Goal: Information Seeking & Learning: Learn about a topic

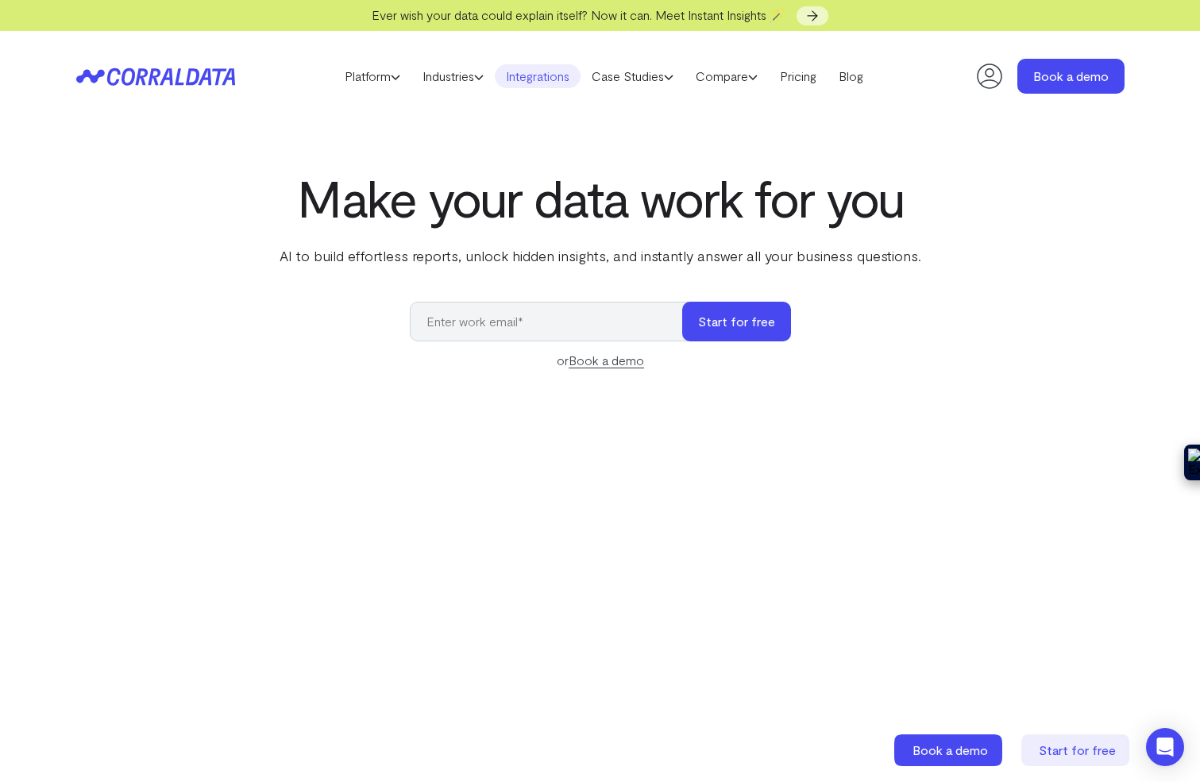
click at [532, 79] on link "Integrations" at bounding box center [538, 76] width 86 height 24
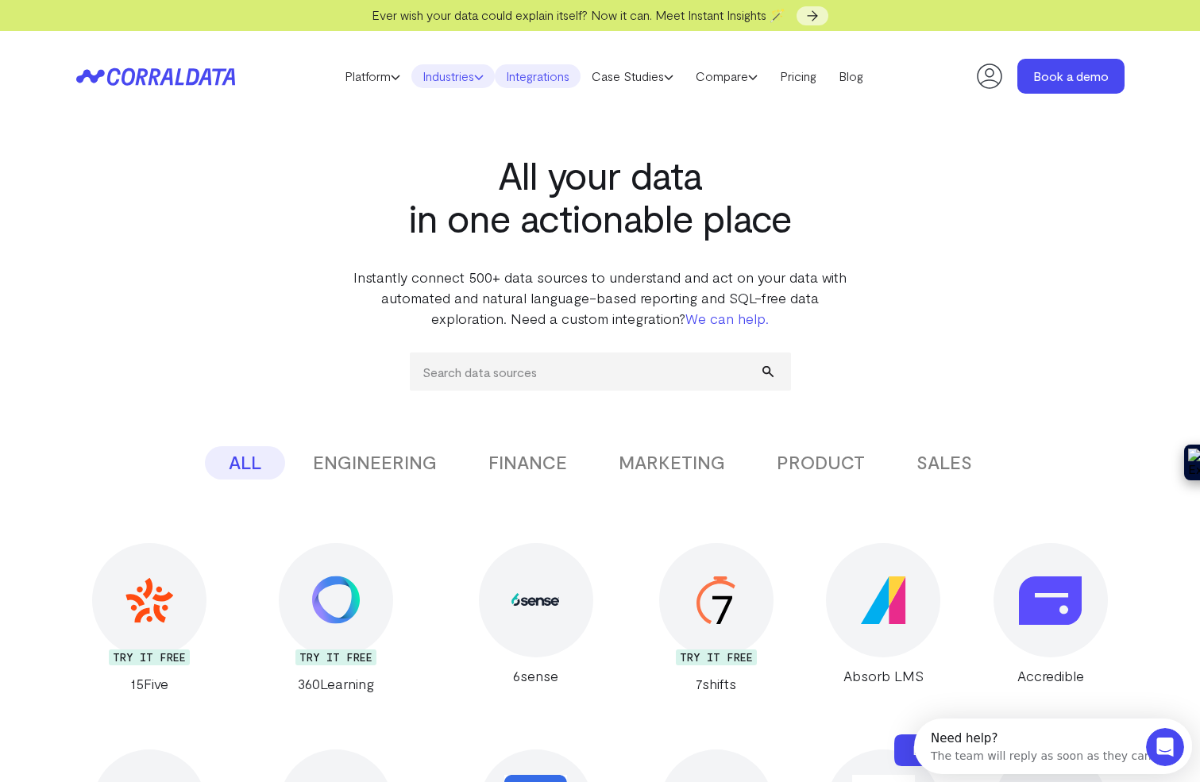
click at [462, 81] on link "Industries" at bounding box center [452, 76] width 83 height 24
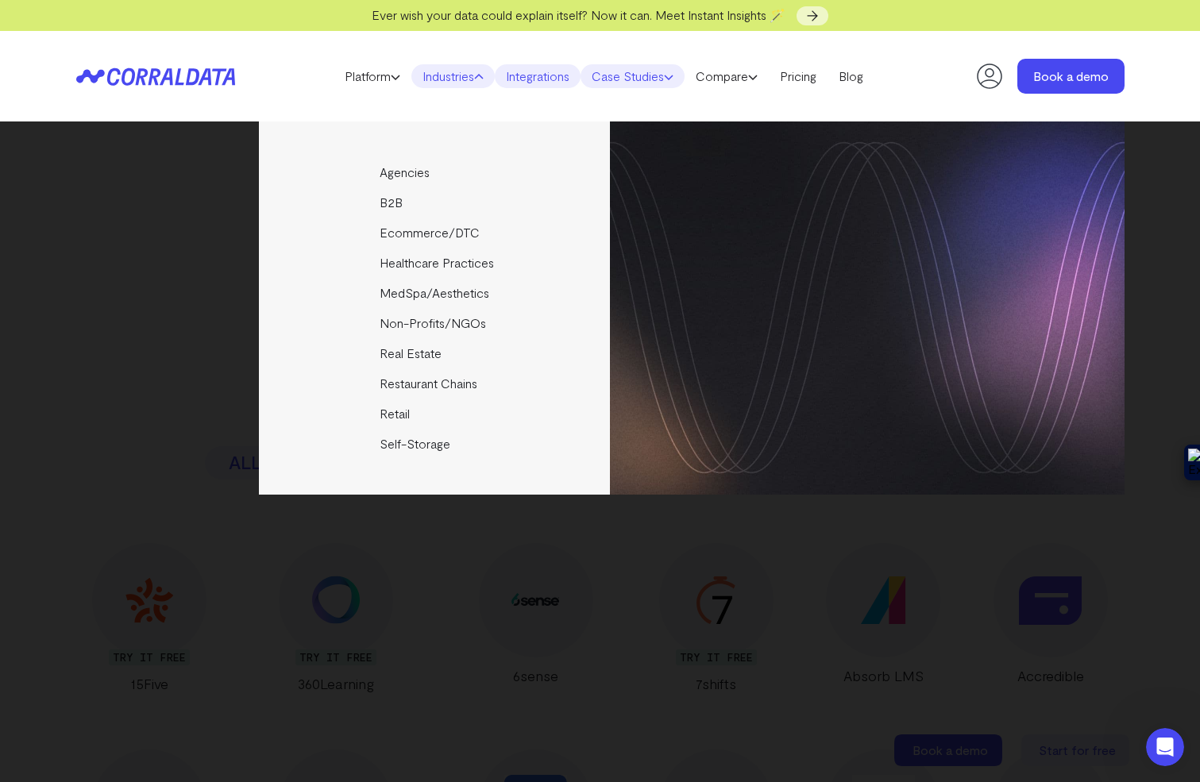
click at [670, 77] on icon at bounding box center [669, 77] width 10 height 10
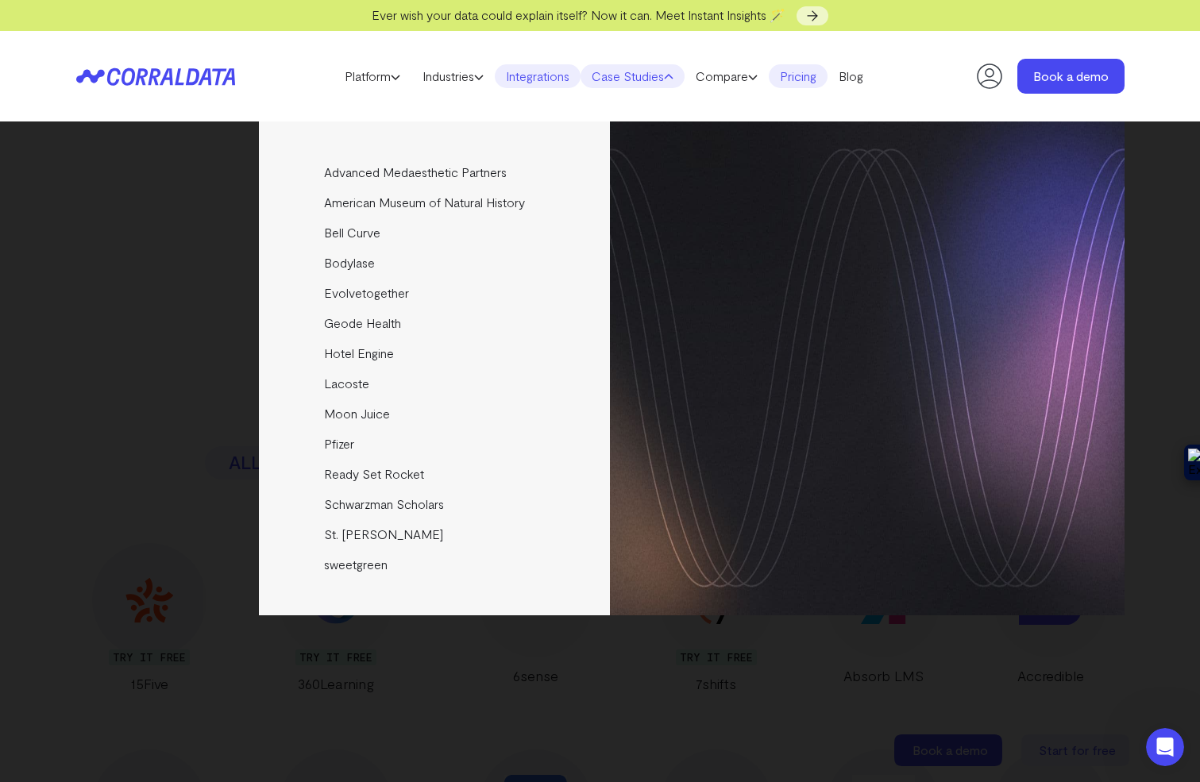
click at [804, 79] on link "Pricing" at bounding box center [798, 76] width 59 height 24
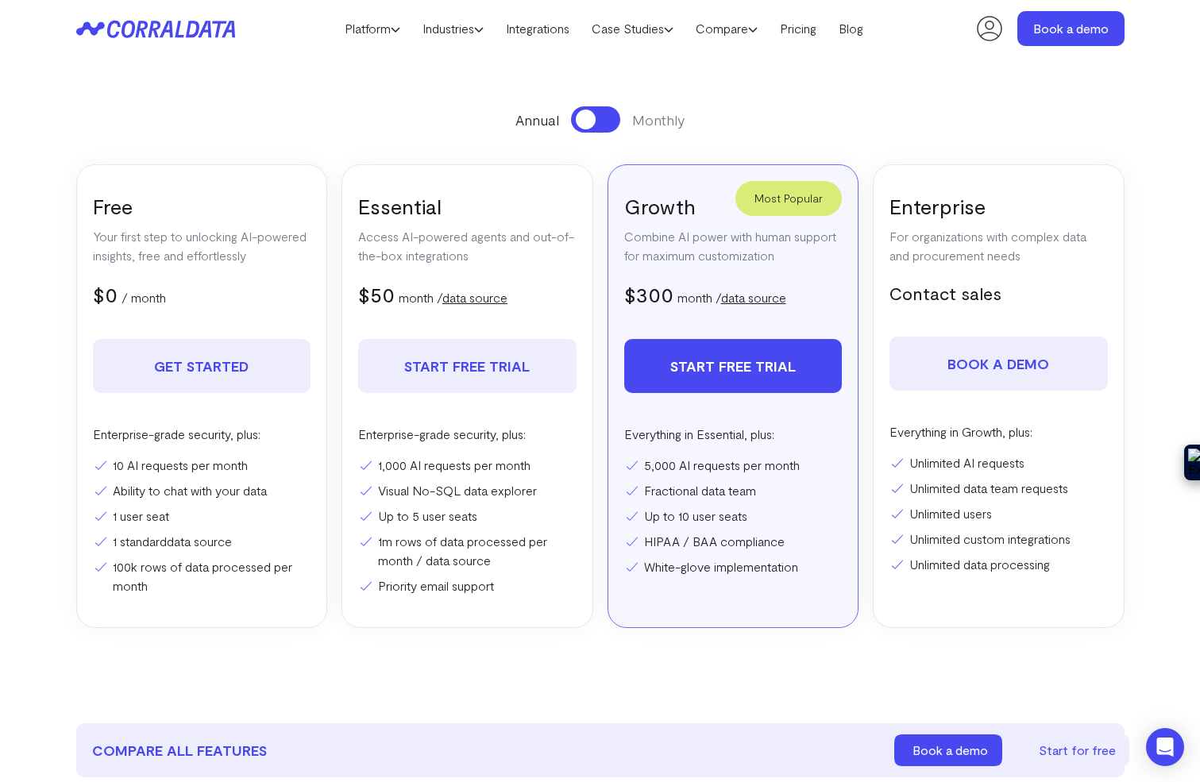
scroll to position [217, 0]
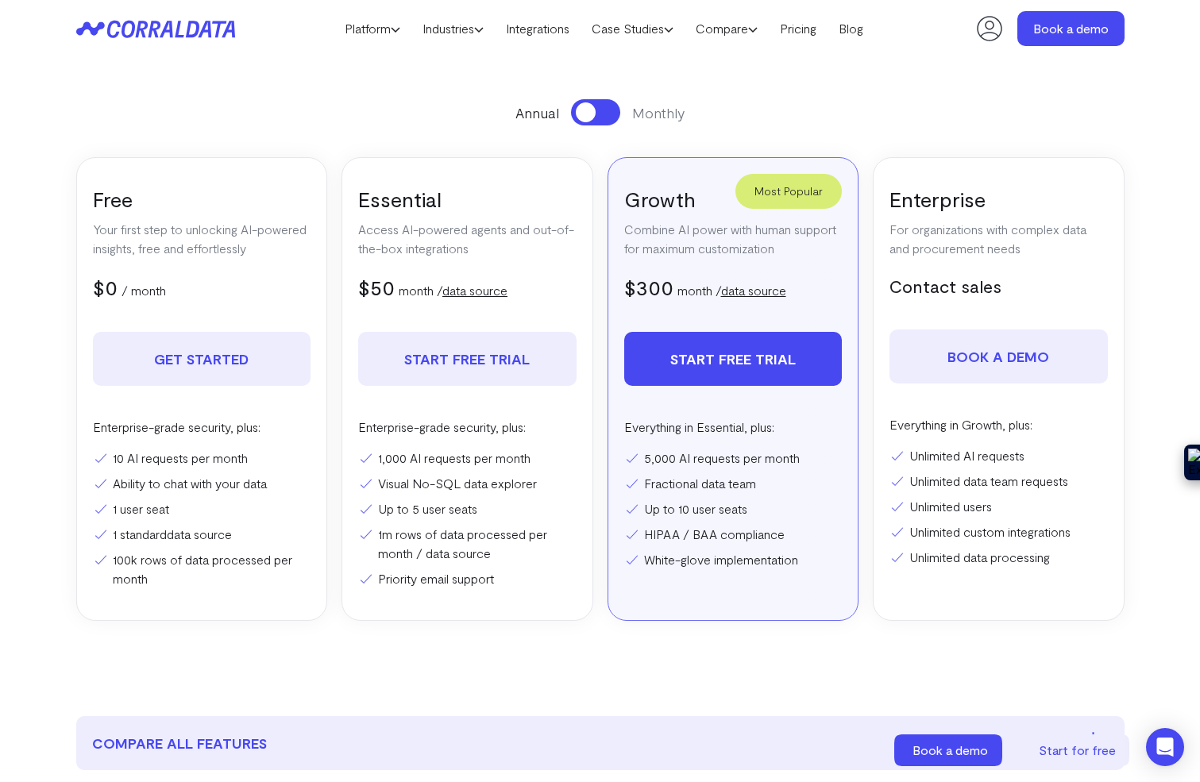
click at [495, 588] on div "Essential Access AI-powered agents and out-of-the-box integrations $50 $100 mon…" at bounding box center [467, 389] width 252 height 464
drag, startPoint x: 657, startPoint y: 526, endPoint x: 653, endPoint y: 607, distance: 80.3
click at [653, 607] on div "Most Popular Growth Combine AI power with human support for maximum customizati…" at bounding box center [733, 389] width 252 height 464
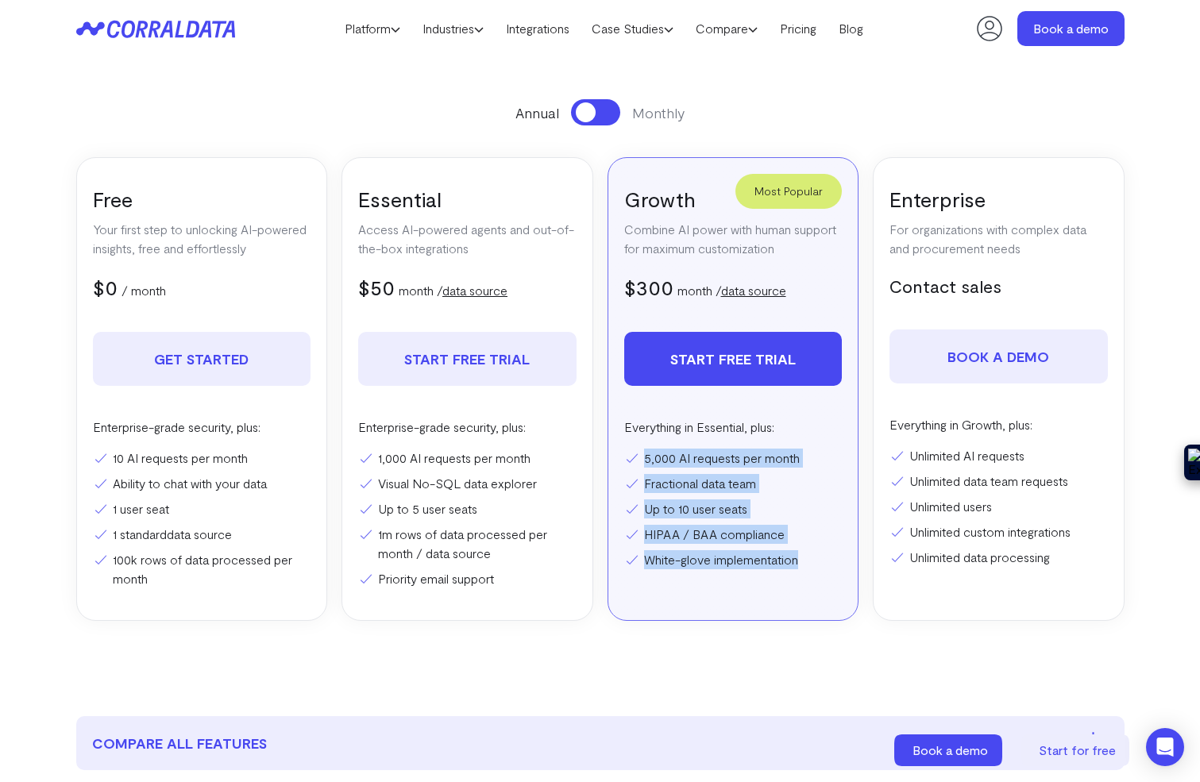
drag, startPoint x: 704, startPoint y: 577, endPoint x: 704, endPoint y: 444, distance: 132.6
click at [704, 444] on div "Most Popular Growth Combine AI power with human support for maximum customizati…" at bounding box center [733, 389] width 252 height 464
click at [704, 444] on div "Everything in Essential, plus: 5,000 AI requests per month Fractional data team…" at bounding box center [733, 494] width 218 height 152
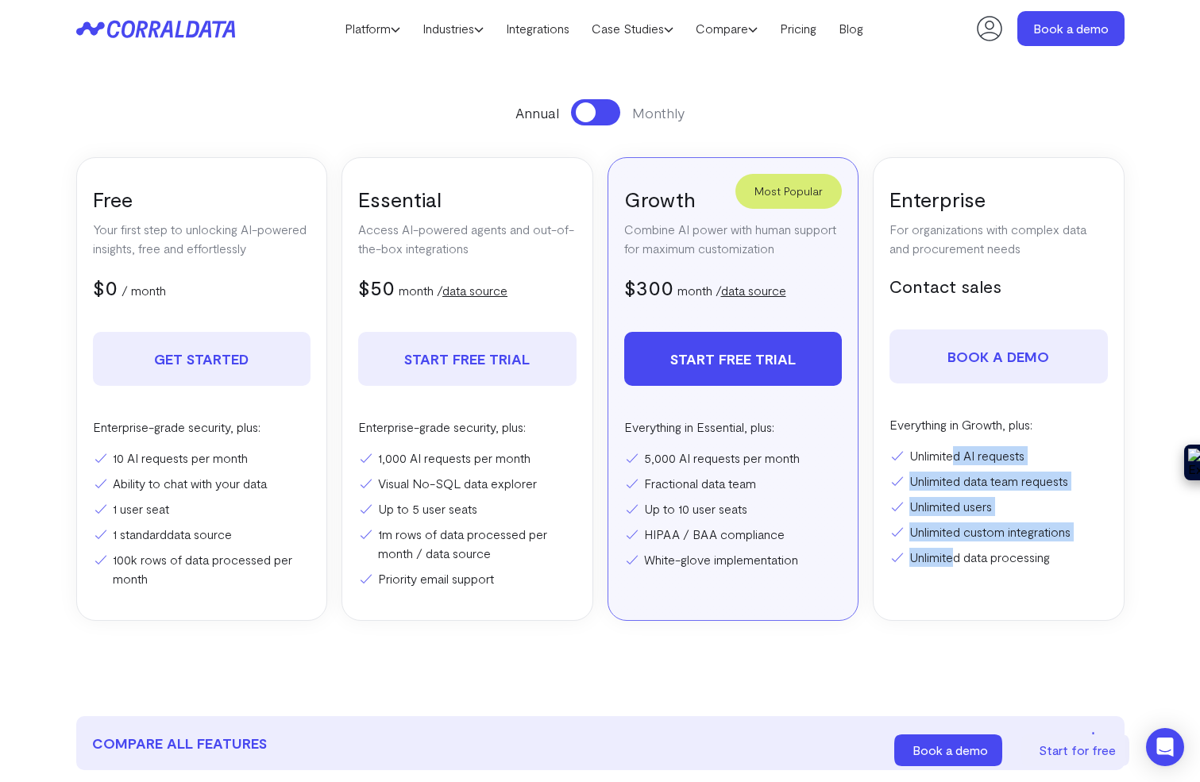
drag, startPoint x: 953, startPoint y: 484, endPoint x: 953, endPoint y: 567, distance: 83.4
click at [953, 567] on div "Enterprise For organizations with complex data and procurement needs Contact sa…" at bounding box center [999, 389] width 252 height 464
drag, startPoint x: 953, startPoint y: 567, endPoint x: 951, endPoint y: 474, distance: 92.9
click at [951, 475] on div "Enterprise For organizations with complex data and procurement needs Contact sa…" at bounding box center [999, 389] width 252 height 464
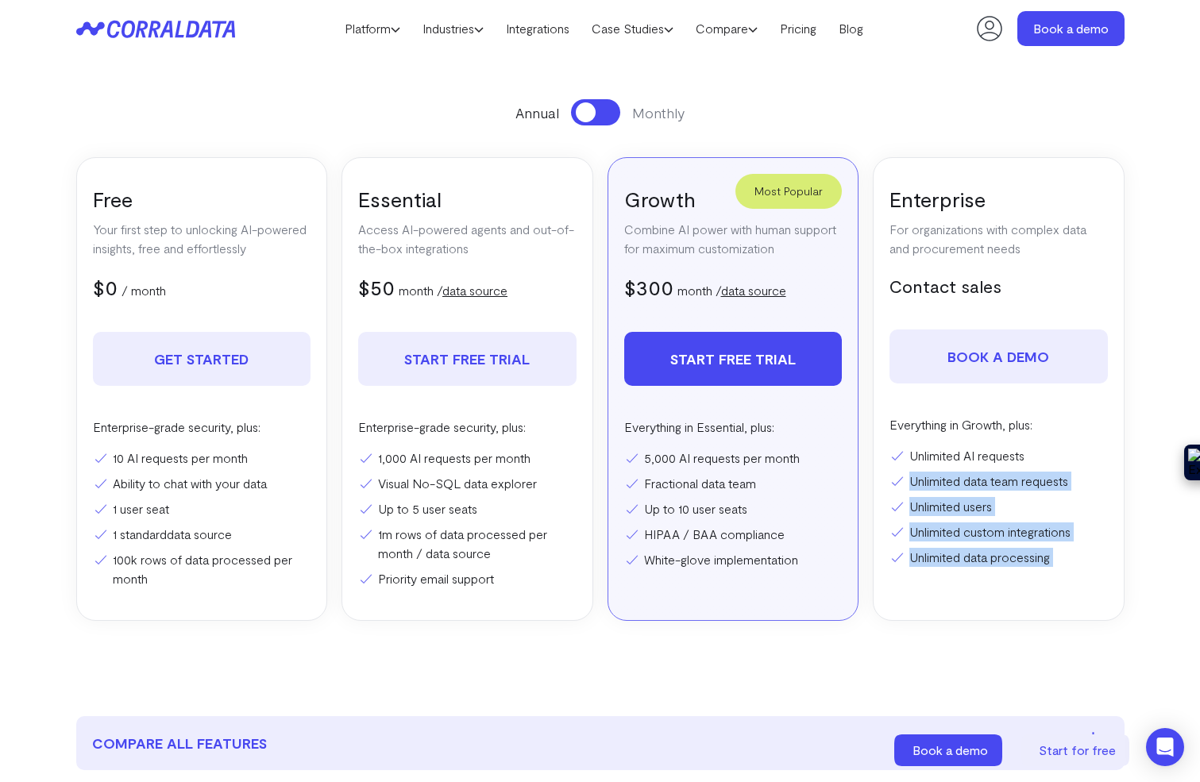
click at [951, 474] on li "Unlimited data team requests" at bounding box center [998, 481] width 218 height 19
drag, startPoint x: 939, startPoint y: 599, endPoint x: 966, endPoint y: 457, distance: 144.7
click at [966, 457] on div "Enterprise For organizations with complex data and procurement needs Contact sa…" at bounding box center [999, 389] width 252 height 464
click at [966, 457] on li "Unlimited AI requests" at bounding box center [998, 455] width 218 height 19
drag, startPoint x: 968, startPoint y: 448, endPoint x: 950, endPoint y: 574, distance: 127.6
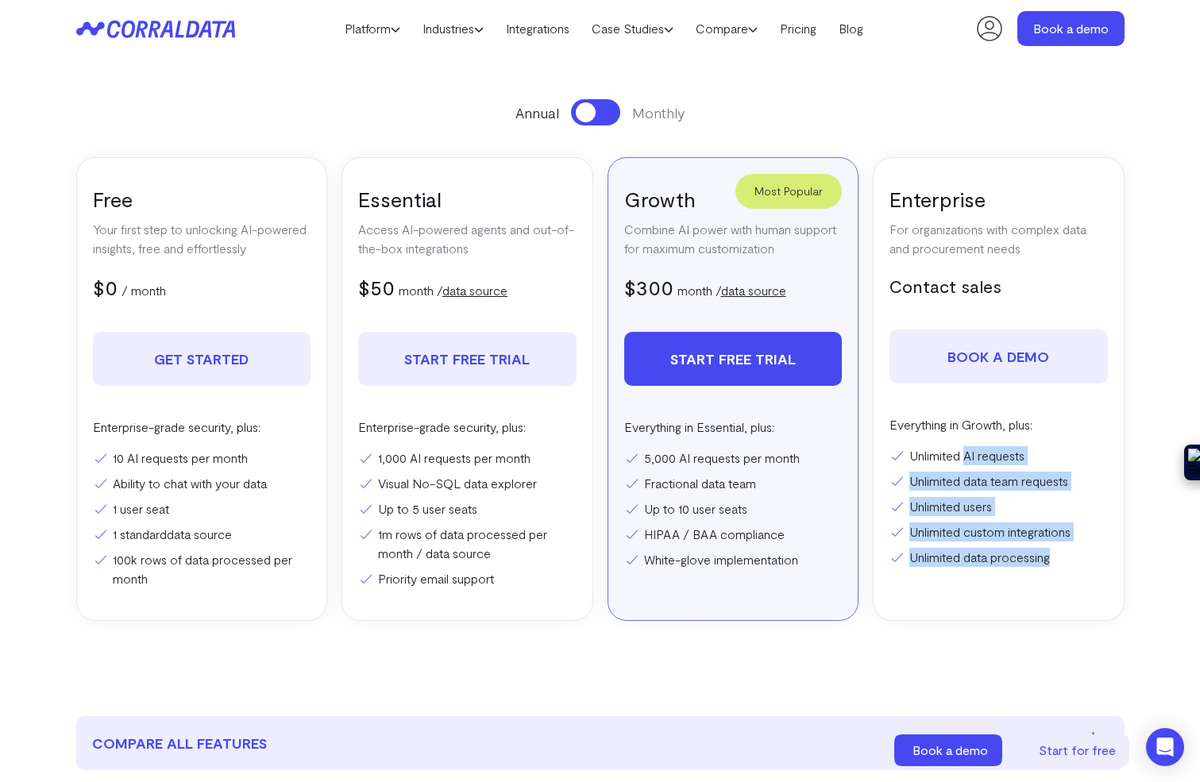
click at [951, 575] on div "Enterprise For organizations with complex data and procurement needs Contact sa…" at bounding box center [999, 389] width 252 height 464
click at [950, 574] on div "Enterprise For organizations with complex data and procurement needs Contact sa…" at bounding box center [999, 389] width 252 height 464
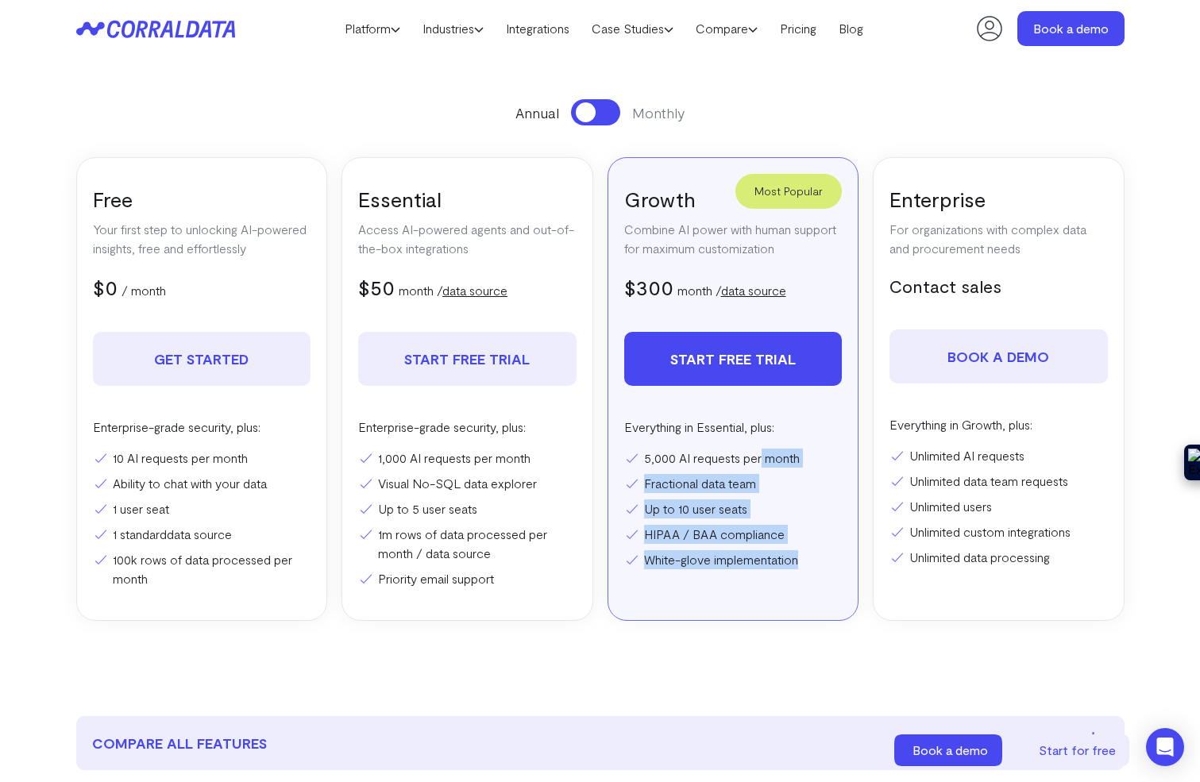
drag, startPoint x: 763, startPoint y: 467, endPoint x: 744, endPoint y: 592, distance: 126.9
click at [744, 592] on div "Most Popular Growth Combine AI power with human support for maximum customizati…" at bounding box center [733, 389] width 252 height 464
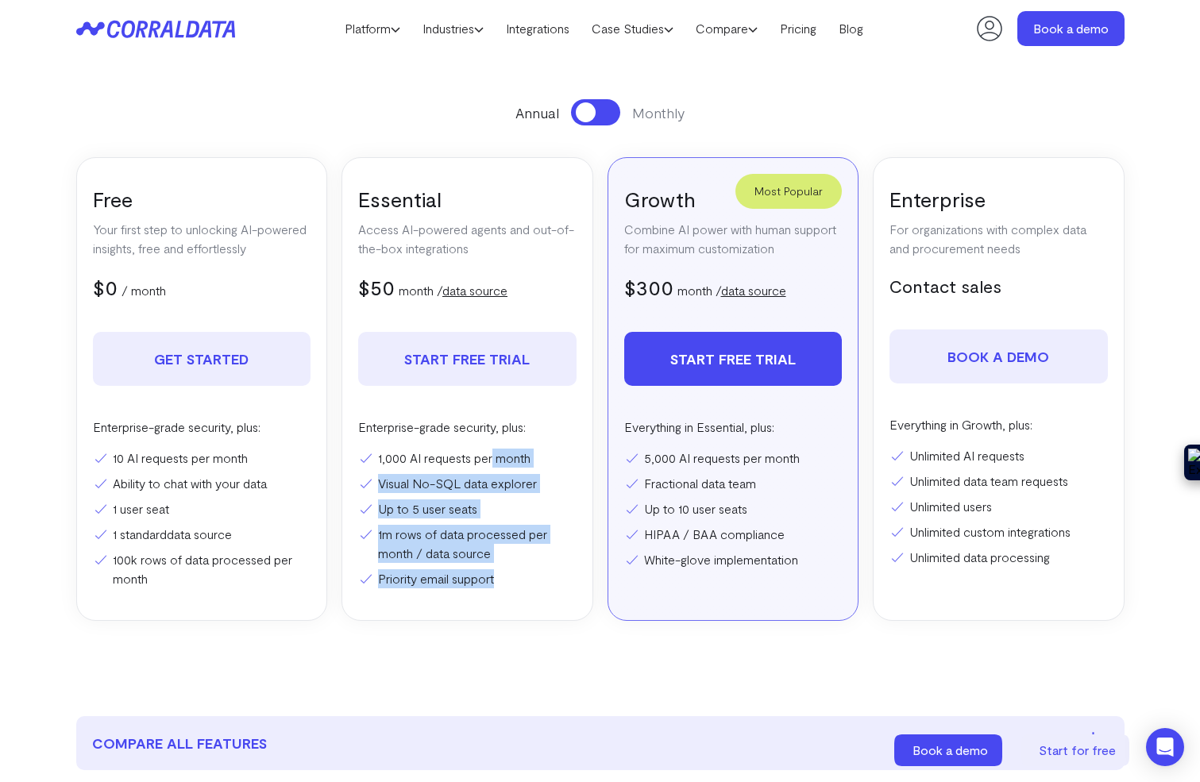
drag, startPoint x: 497, startPoint y: 461, endPoint x: 492, endPoint y: 592, distance: 130.3
click at [493, 592] on div "Essential Access AI-powered agents and out-of-the-box integrations $50 $100 mon…" at bounding box center [467, 389] width 252 height 464
click at [492, 592] on div "Essential Access AI-powered agents and out-of-the-box integrations $50 $100 mon…" at bounding box center [467, 389] width 252 height 464
drag, startPoint x: 511, startPoint y: 596, endPoint x: 533, endPoint y: 438, distance: 160.4
click at [533, 438] on div "Essential Access AI-powered agents and out-of-the-box integrations $50 $100 mon…" at bounding box center [467, 389] width 252 height 464
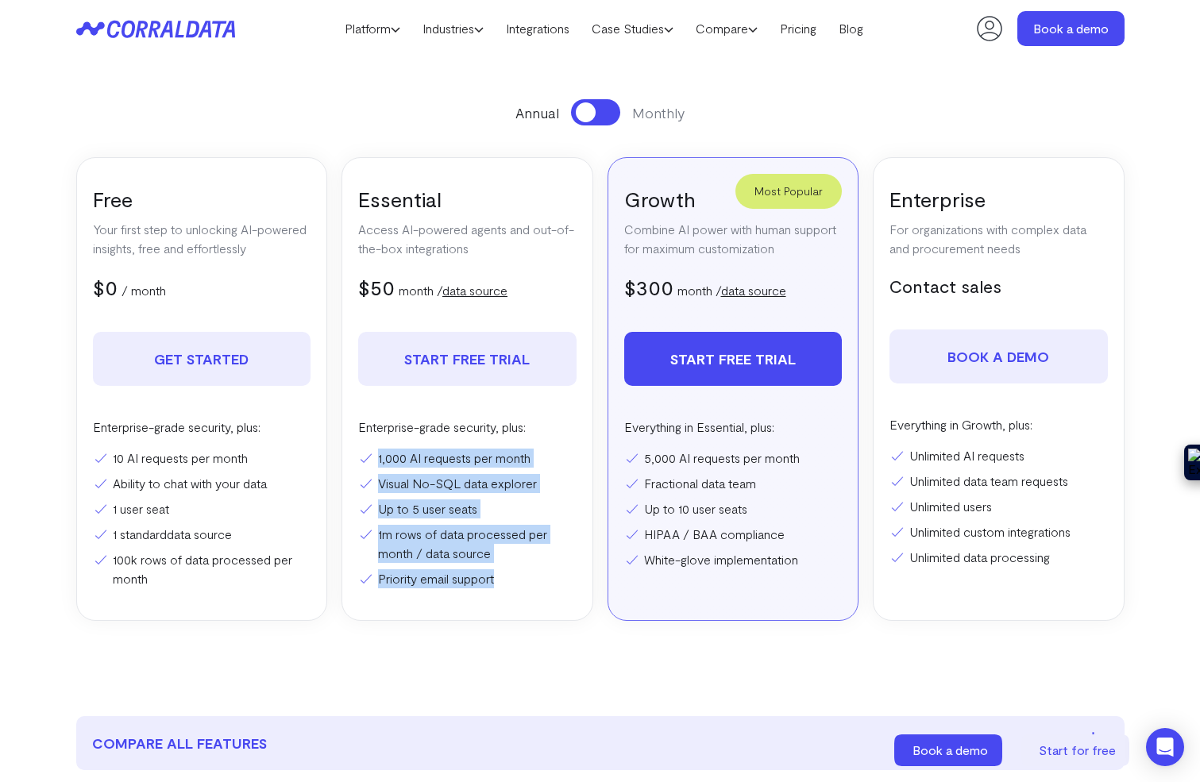
click at [533, 465] on li "1,000 AI requests per month" at bounding box center [467, 458] width 218 height 19
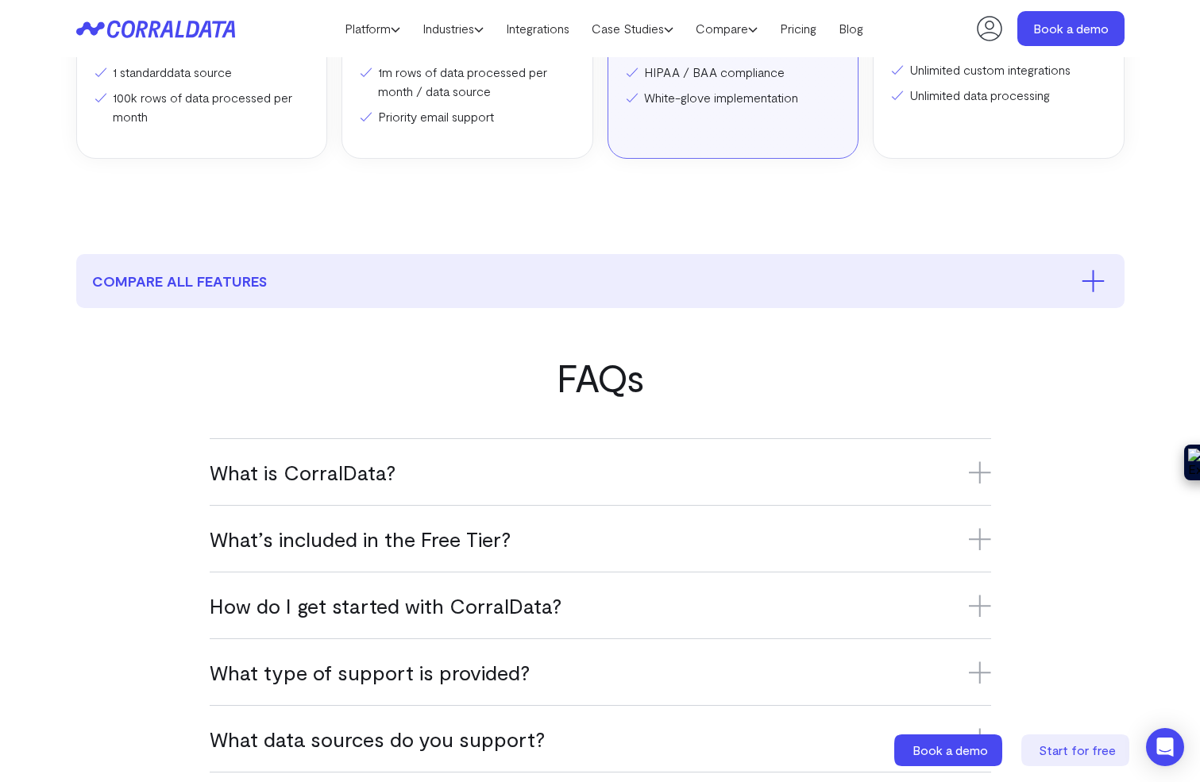
scroll to position [716, 0]
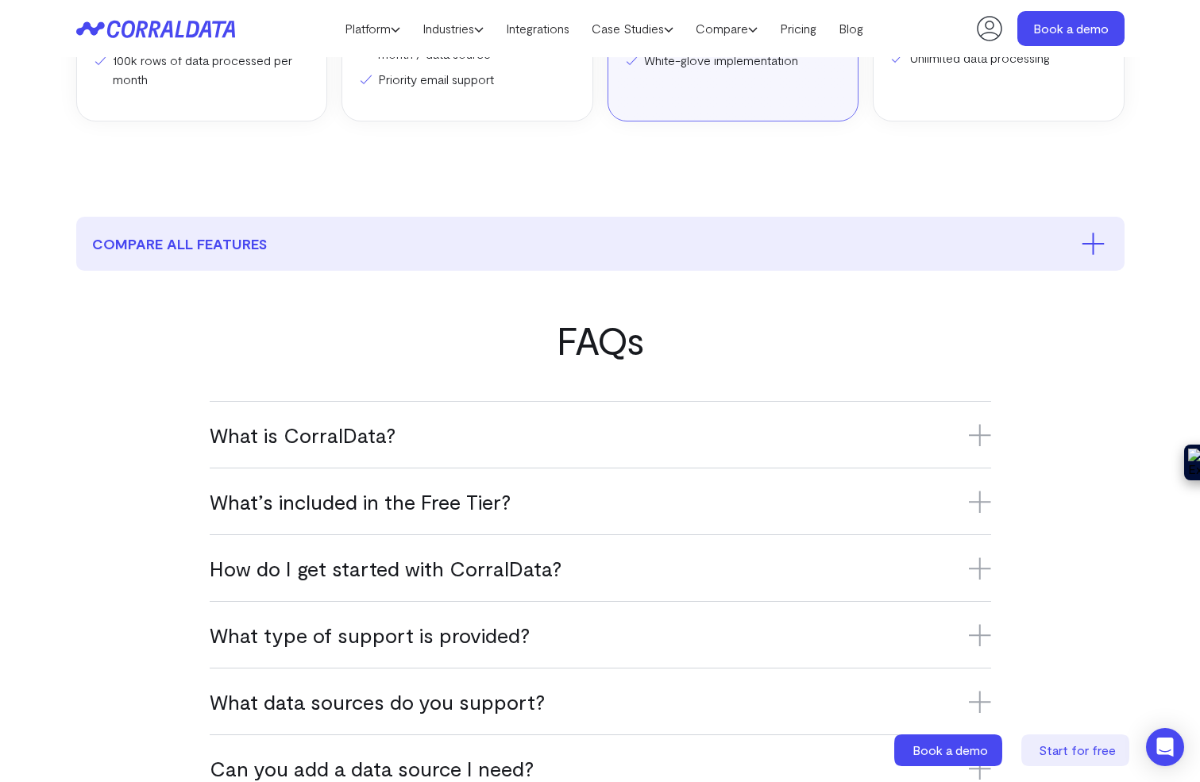
click at [476, 507] on h3 "What’s included in the Free Tier?" at bounding box center [600, 501] width 781 height 26
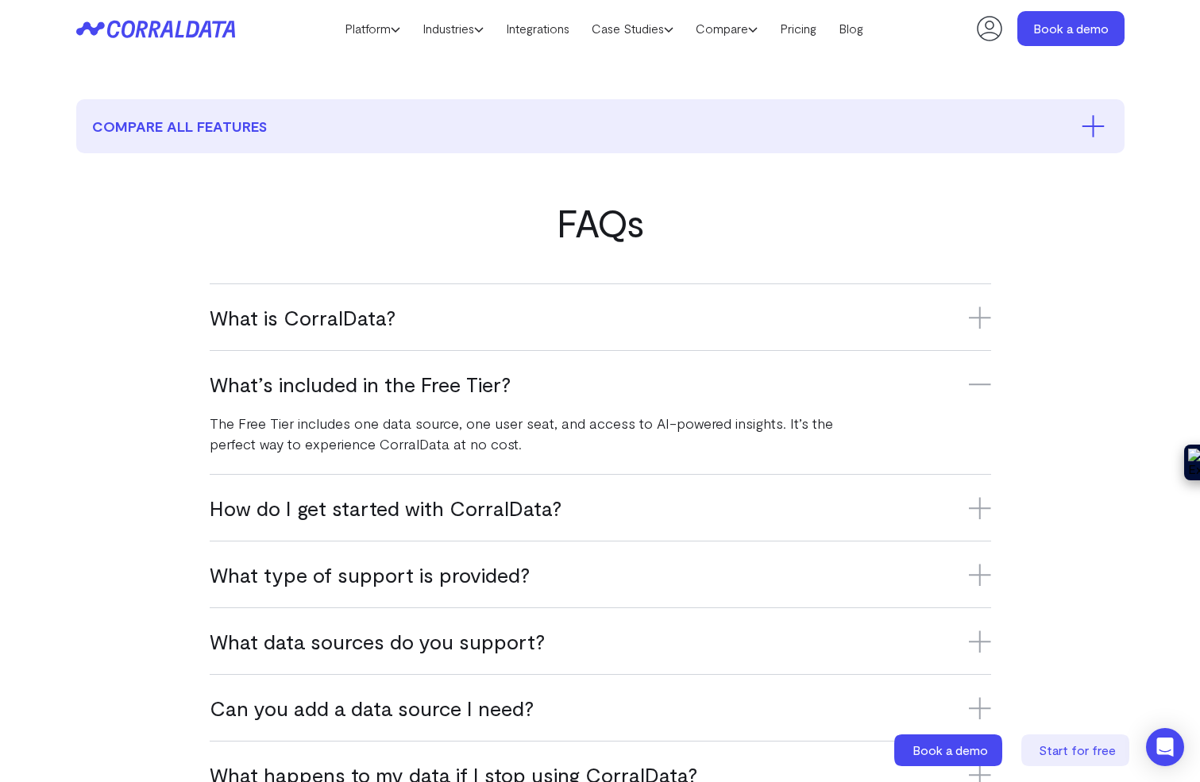
scroll to position [847, 0]
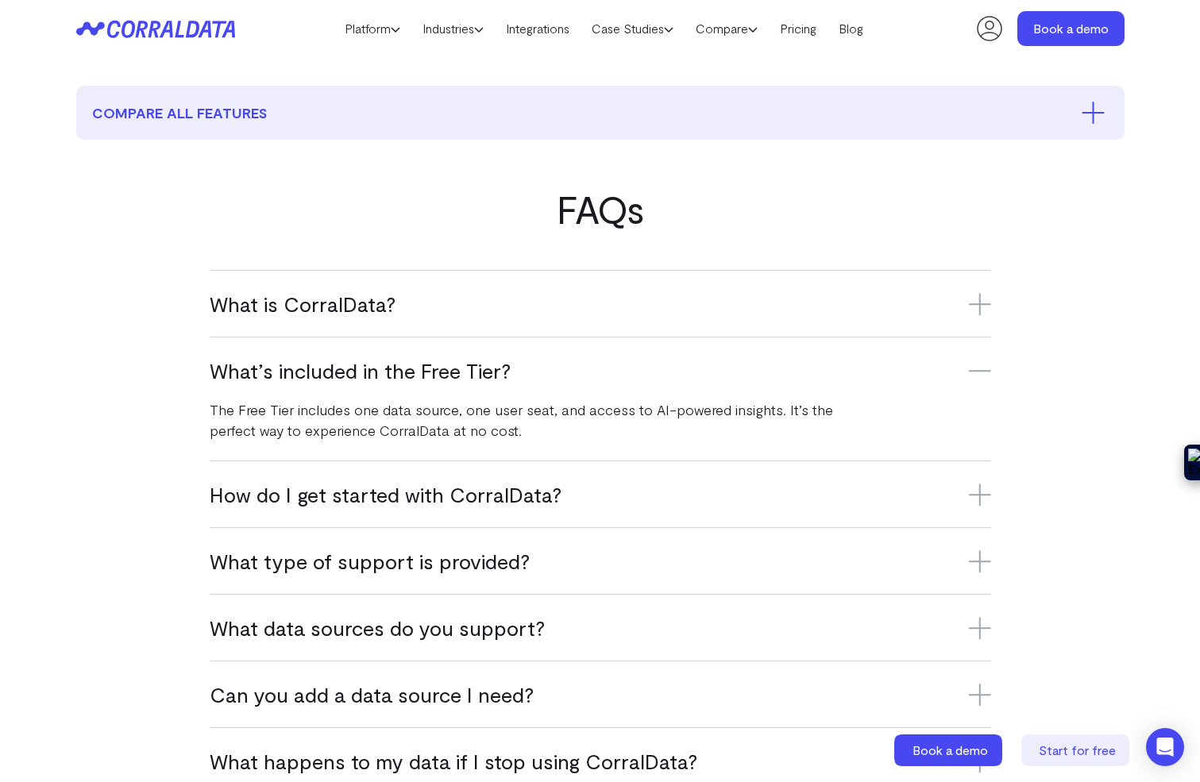
click at [529, 494] on h3 "How do I get started with CorralData?" at bounding box center [600, 494] width 781 height 26
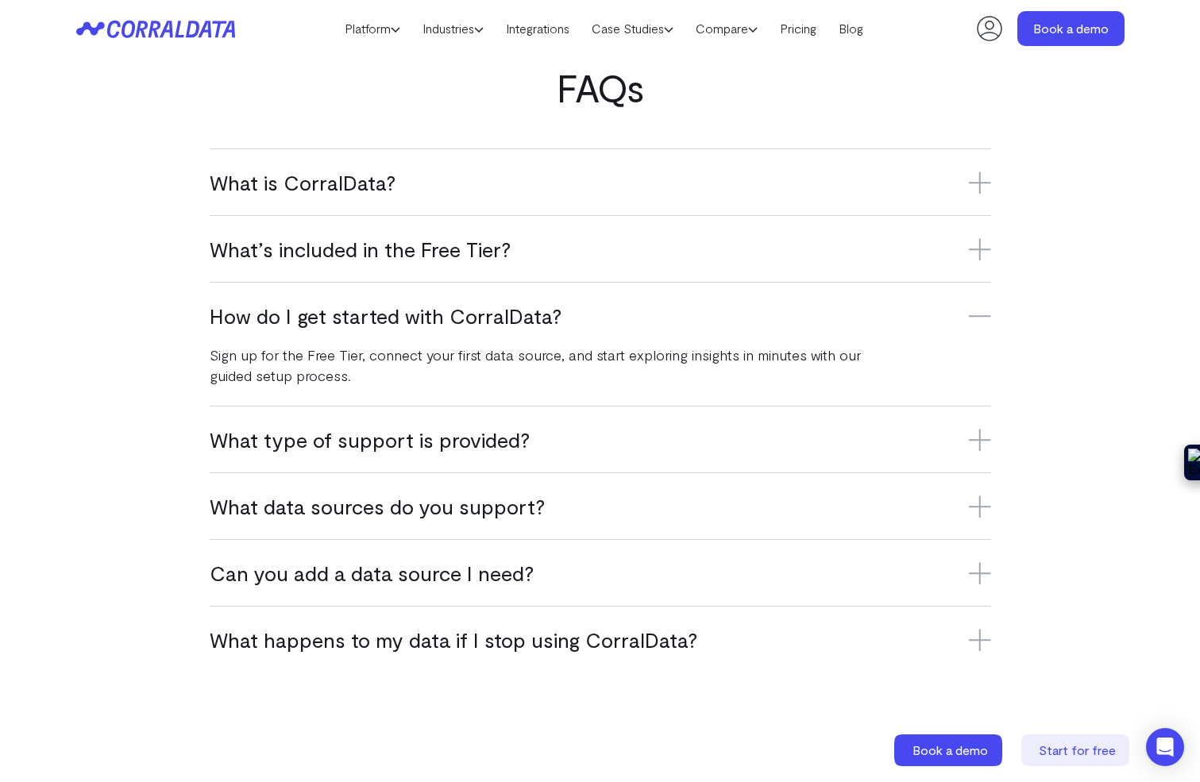
scroll to position [970, 0]
click at [542, 439] on h3 "What type of support is provided?" at bounding box center [600, 439] width 781 height 26
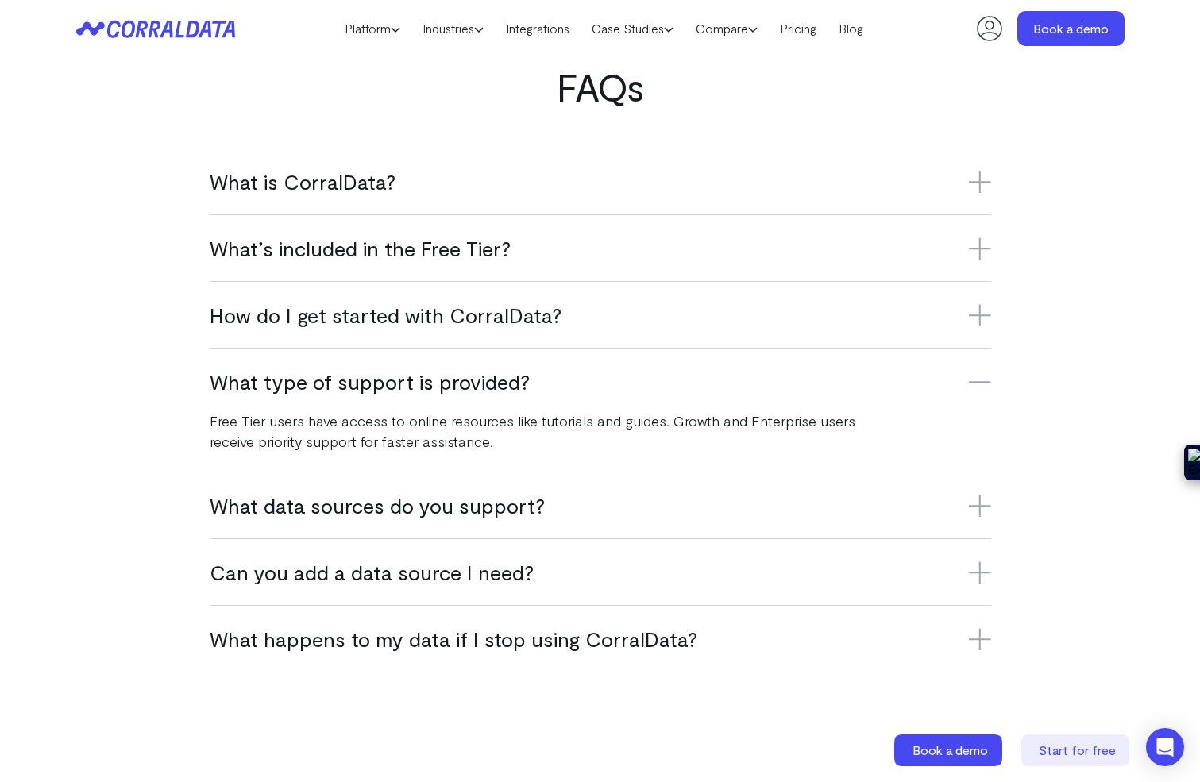
click at [496, 519] on div "What data sources do you support? CorralData supports over 500 platforms, inclu…" at bounding box center [600, 505] width 781 height 67
click at [491, 508] on h3 "What data sources do you support?" at bounding box center [600, 505] width 781 height 26
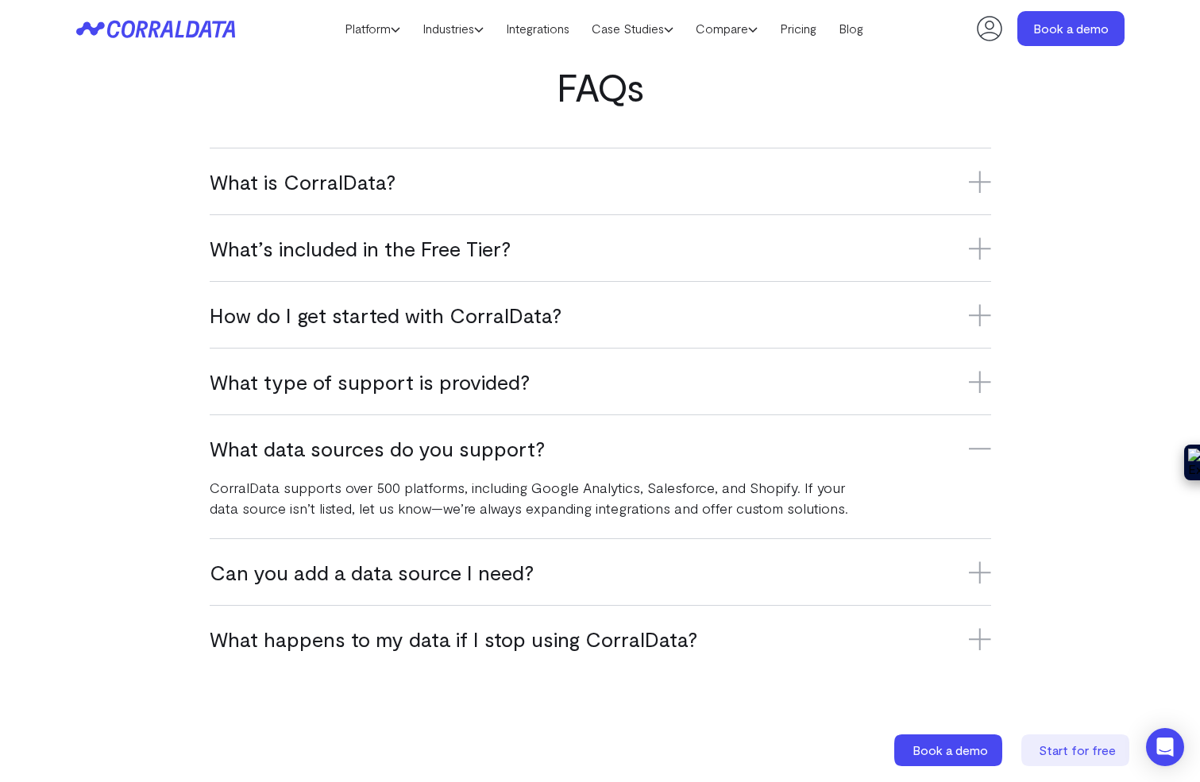
click at [478, 582] on h3 "Can you add a data source I need?" at bounding box center [600, 572] width 781 height 26
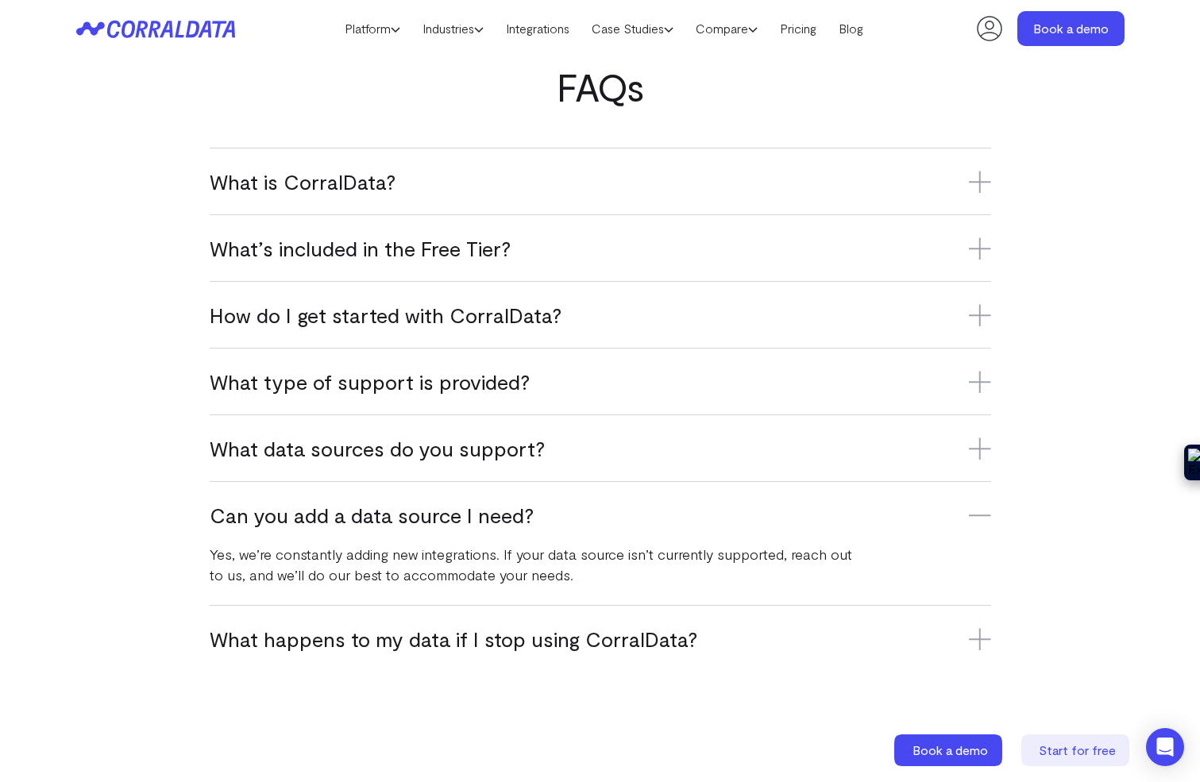
click at [466, 650] on h3 "What happens to my data if I stop using CorralData?" at bounding box center [600, 639] width 781 height 26
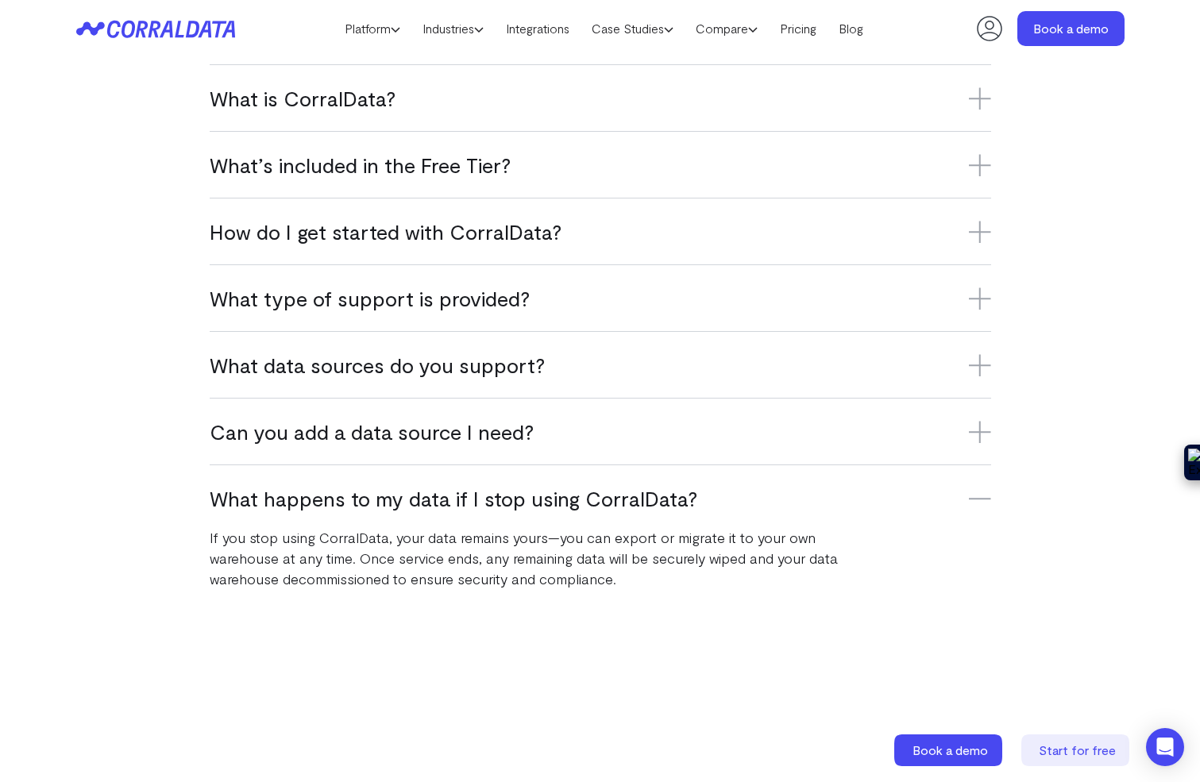
scroll to position [1099, 0]
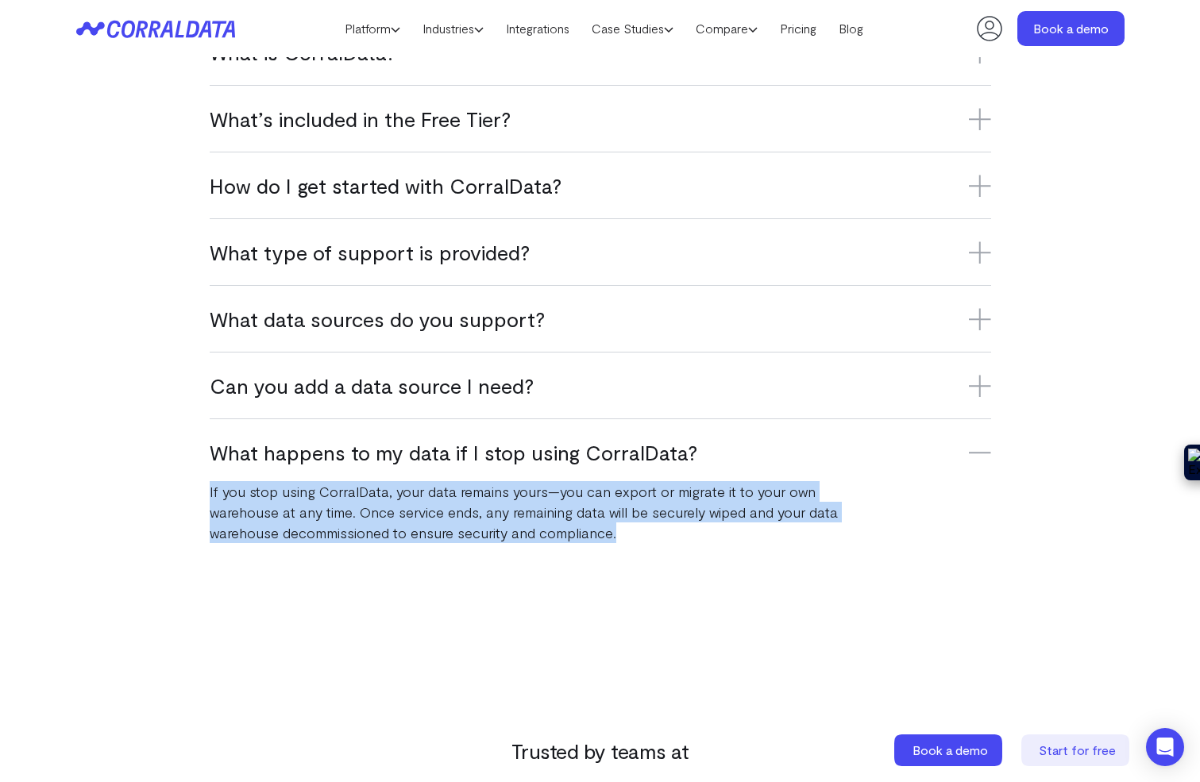
drag, startPoint x: 526, startPoint y: 553, endPoint x: 533, endPoint y: 493, distance: 59.9
click at [538, 476] on div "What happens to my data if I stop using CorralData? If you stop using CorralDat…" at bounding box center [600, 490] width 781 height 145
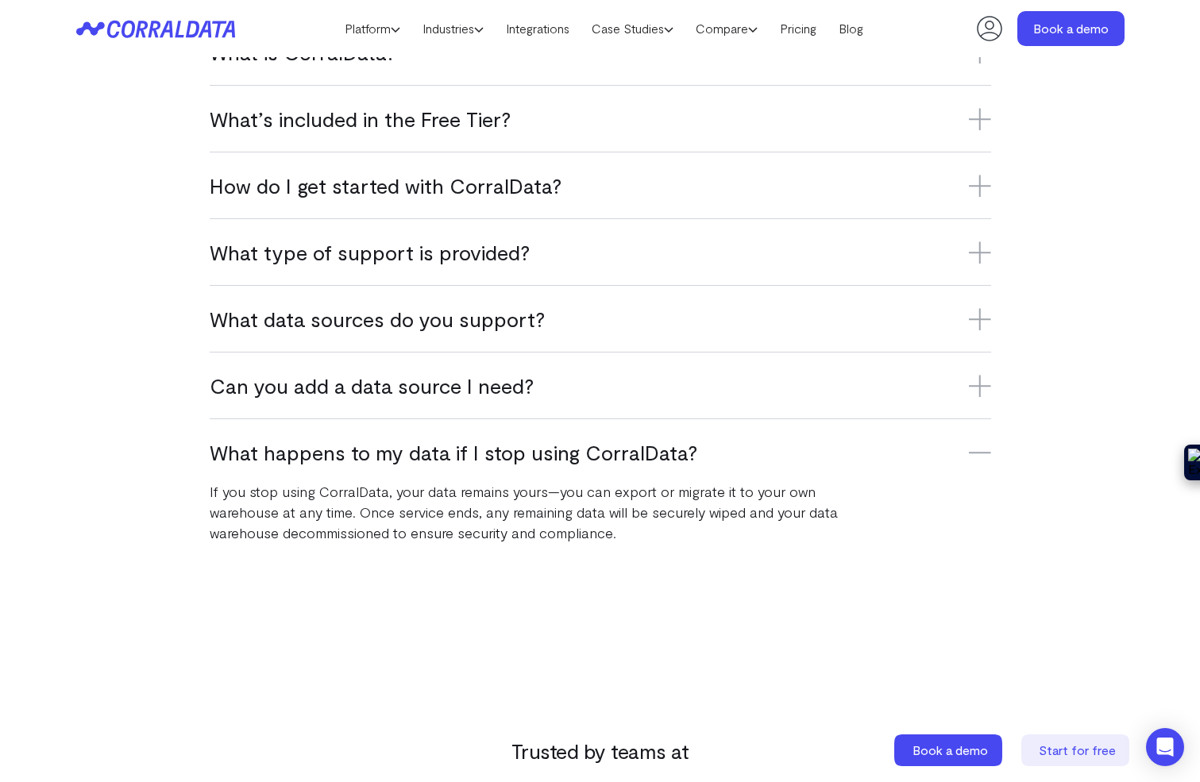
click at [528, 552] on div "What happens to my data if I stop using CorralData? If you stop using CorralDat…" at bounding box center [600, 490] width 781 height 145
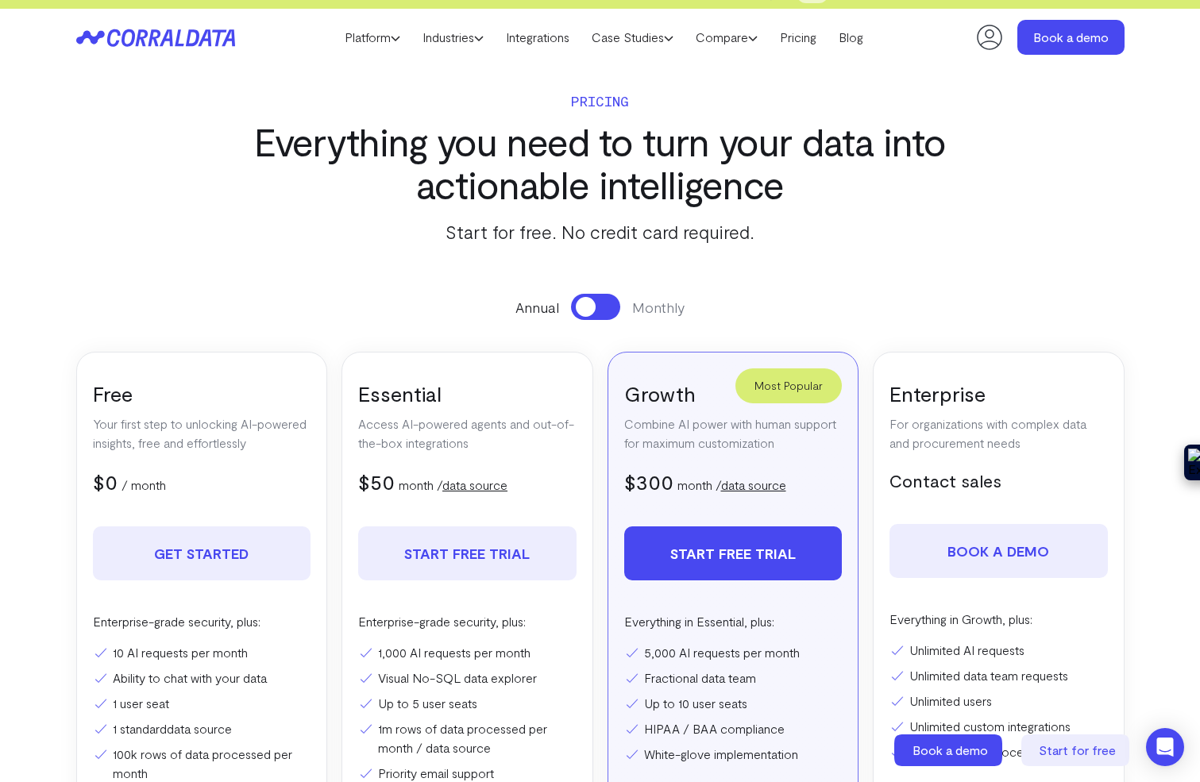
scroll to position [20, 0]
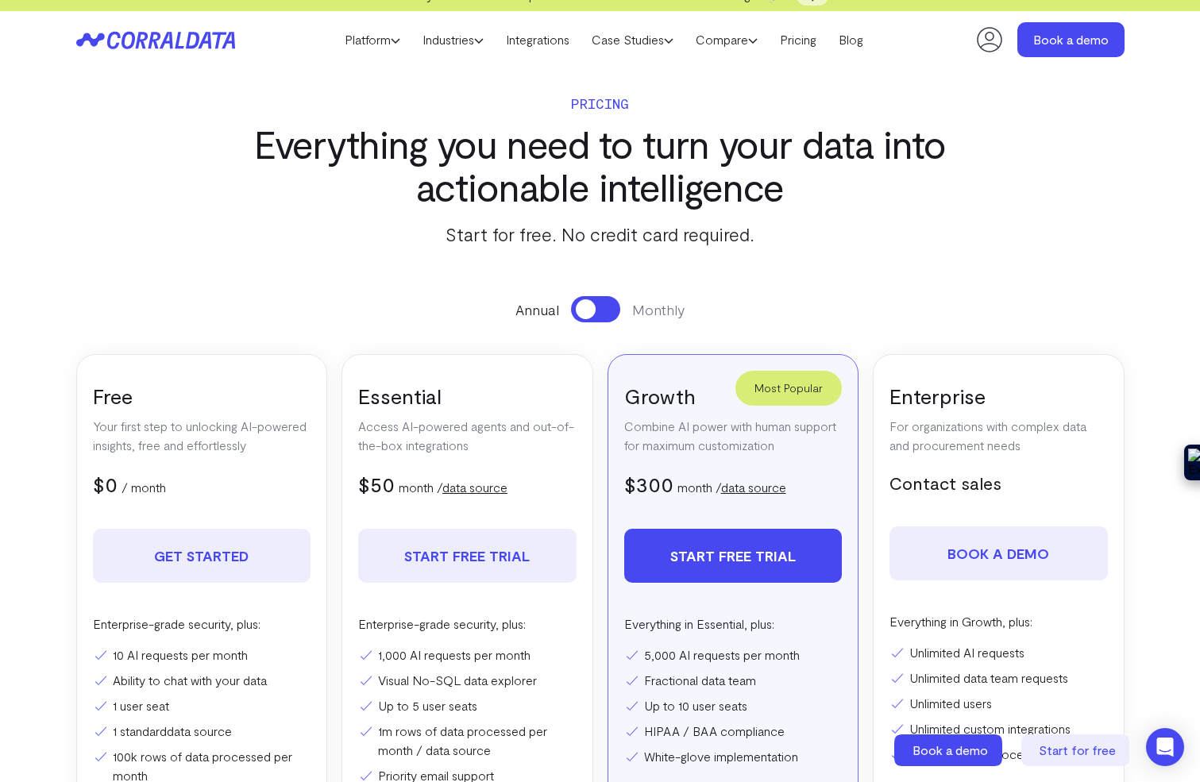
click at [611, 322] on div "Annual Monthly Free Your first step to unlocking AI-powered insights, free and …" at bounding box center [600, 557] width 1048 height 522
click at [612, 309] on button at bounding box center [595, 309] width 49 height 26
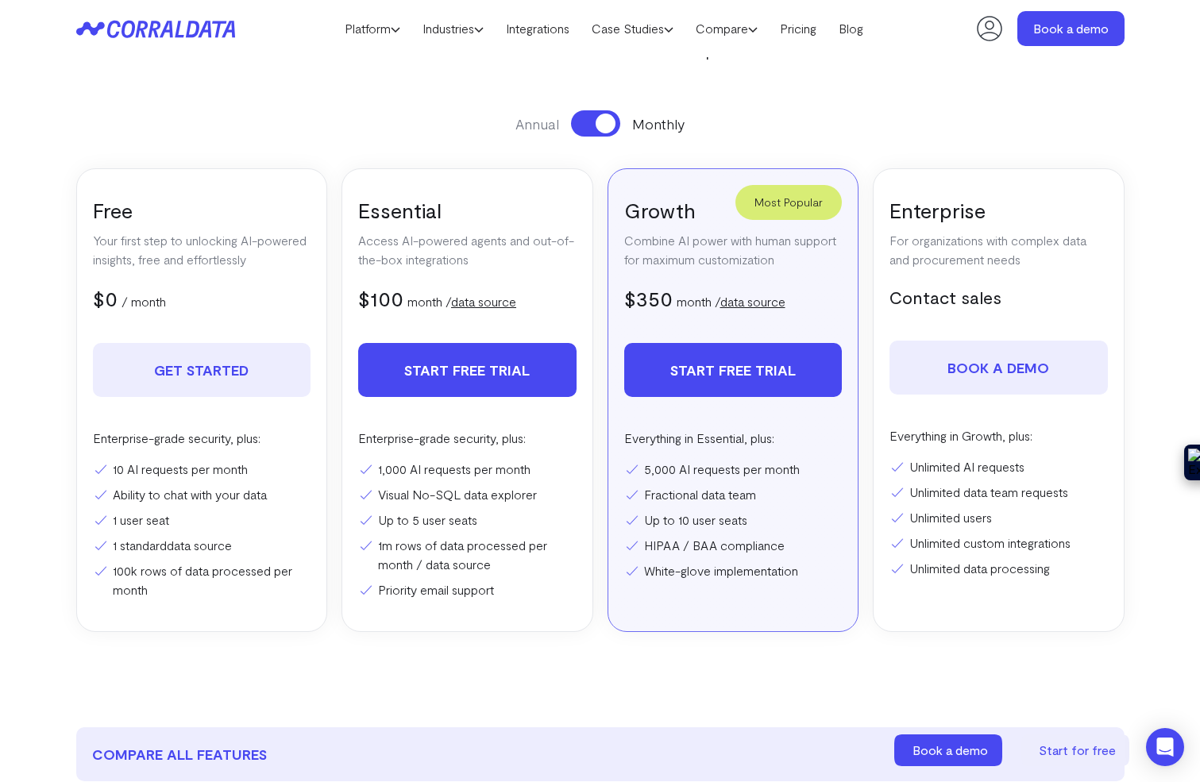
scroll to position [184, 0]
